Goal: Information Seeking & Learning: Check status

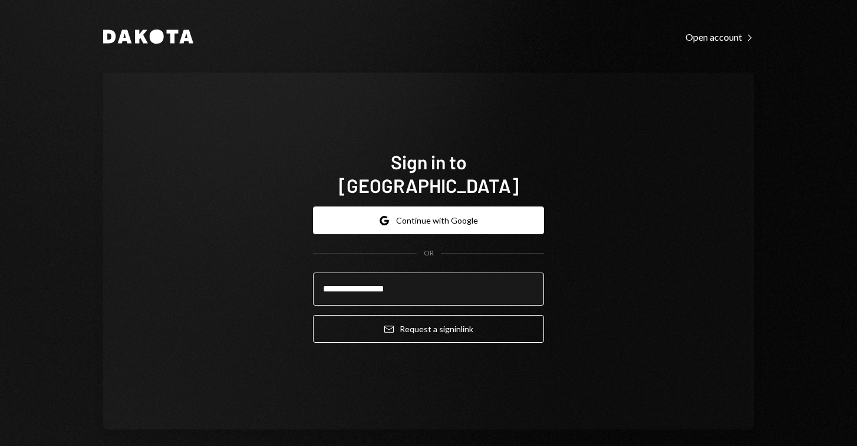
type input "**********"
click at [425, 316] on button "Email Request a sign in link" at bounding box center [428, 329] width 231 height 28
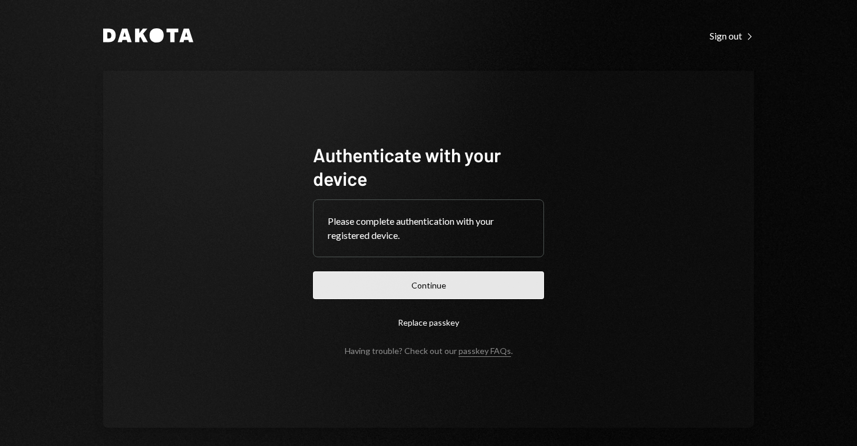
click at [403, 286] on button "Continue" at bounding box center [428, 285] width 231 height 28
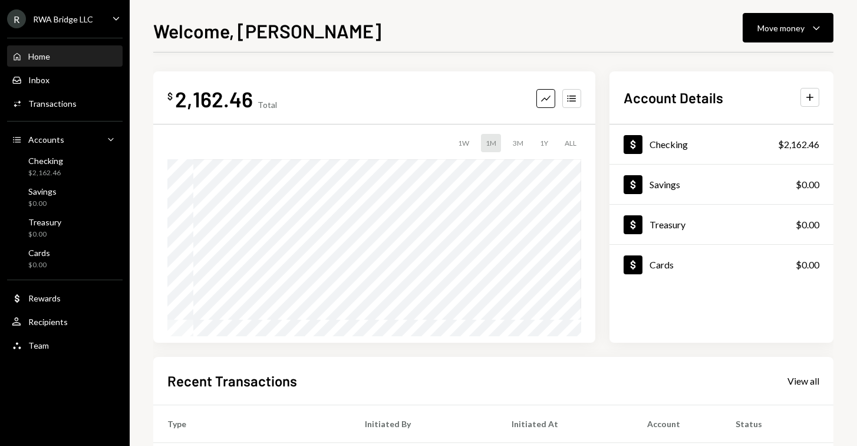
scroll to position [69, 0]
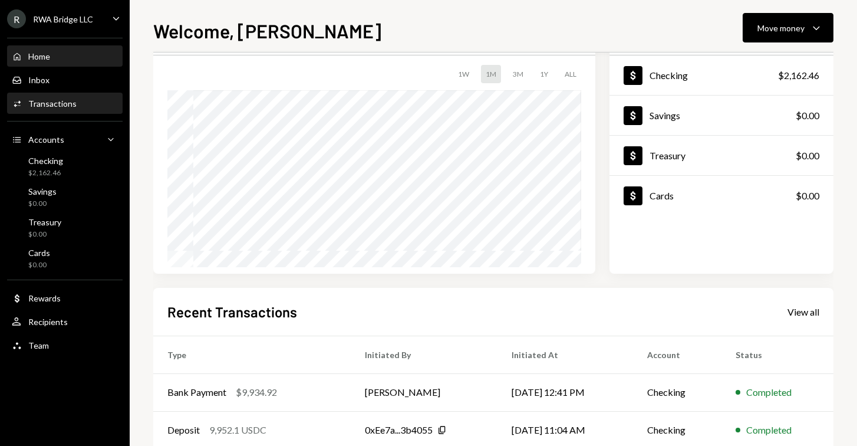
click at [86, 106] on div "Activities Transactions" at bounding box center [65, 103] width 106 height 11
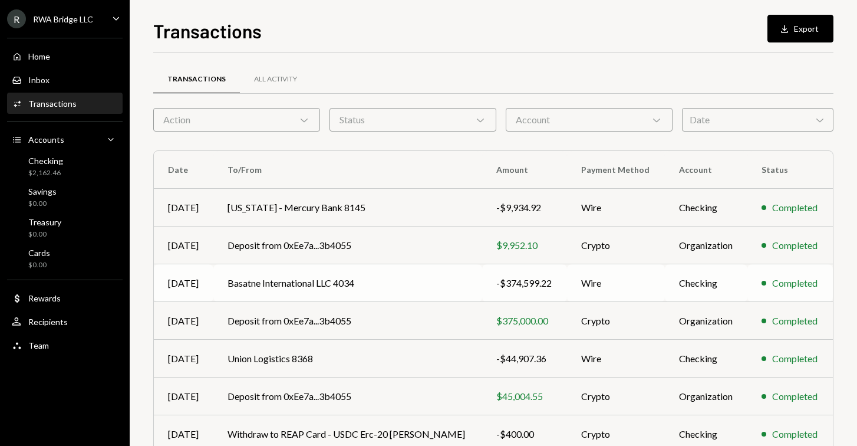
click at [313, 275] on td "Basatne International LLC 4034" at bounding box center [347, 283] width 269 height 38
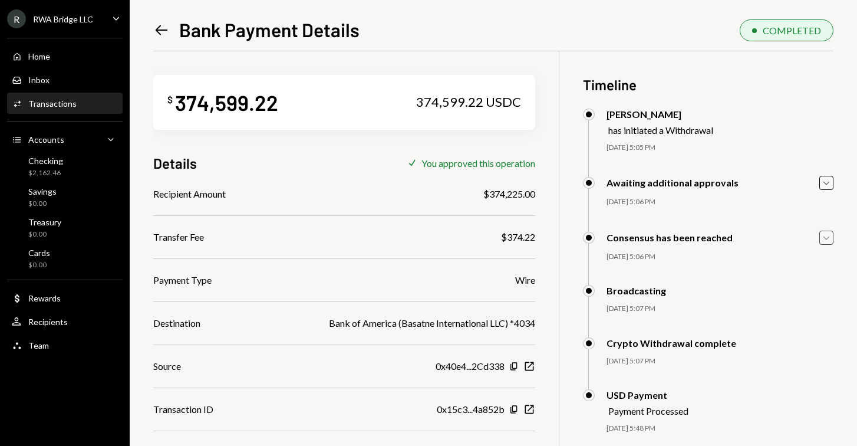
click at [830, 239] on icon "Caret Down" at bounding box center [826, 237] width 13 height 13
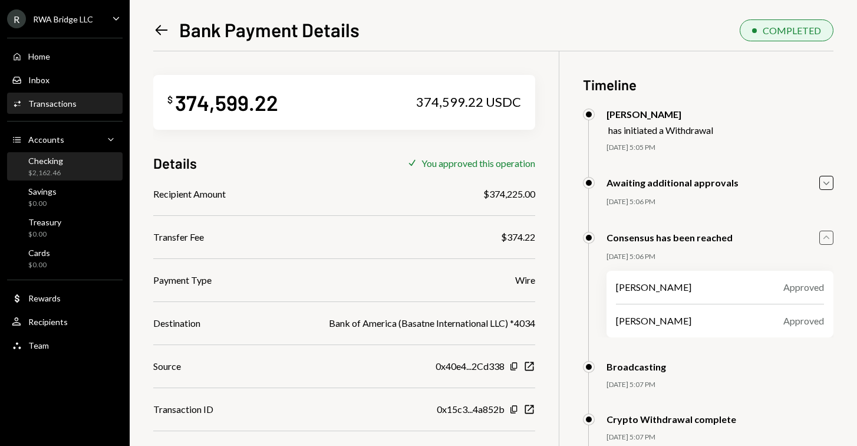
click at [66, 173] on div "Checking $2,162.46" at bounding box center [65, 167] width 106 height 22
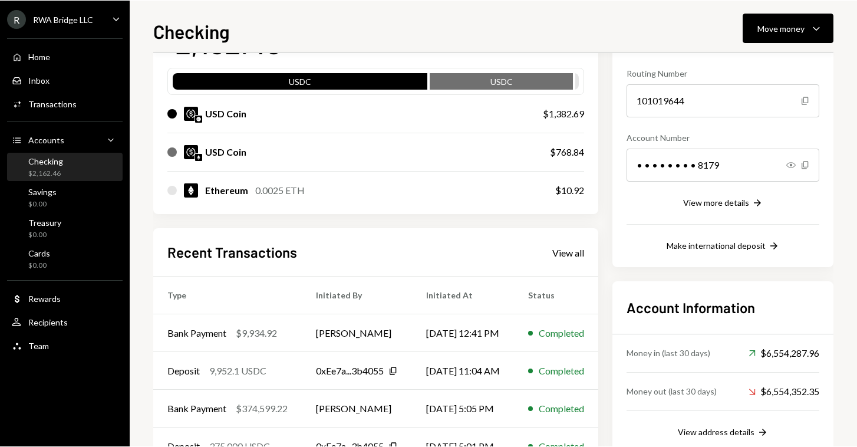
scroll to position [110, 0]
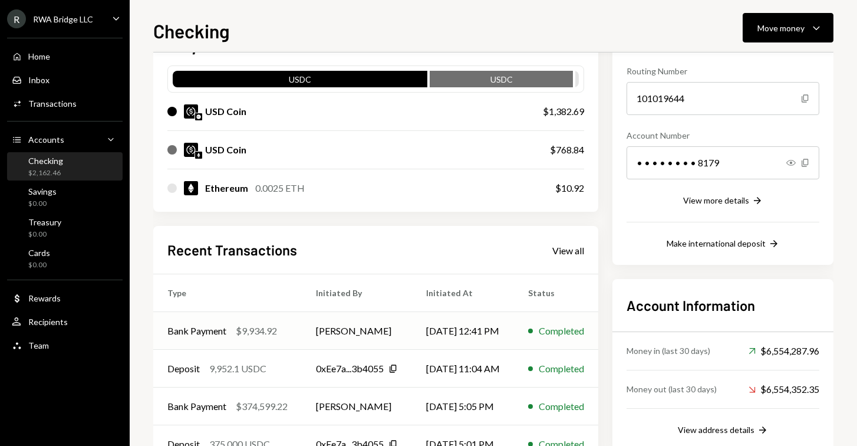
click at [275, 333] on div "$9,934.92" at bounding box center [256, 331] width 41 height 14
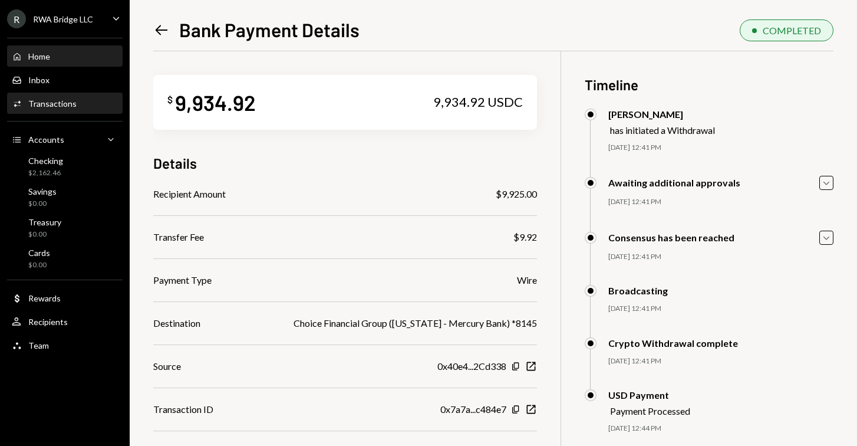
click at [78, 61] on div "Home Home" at bounding box center [65, 56] width 106 height 11
